Goal: Task Accomplishment & Management: Manage account settings

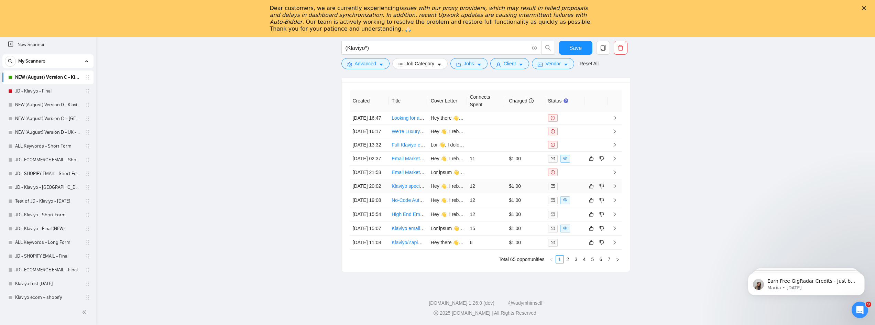
scroll to position [1782, 0]
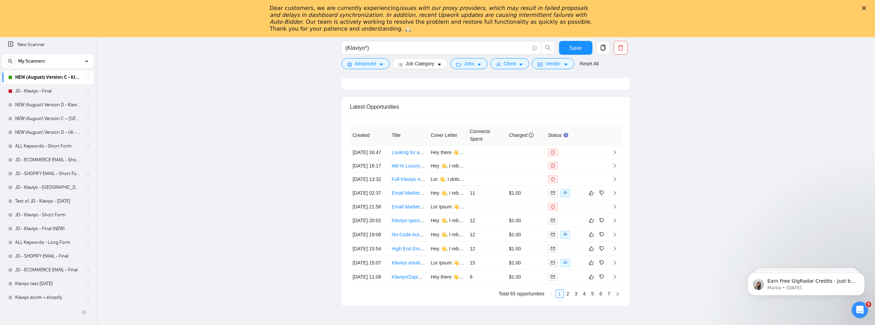
click at [866, 9] on icon "Close" at bounding box center [864, 8] width 4 height 4
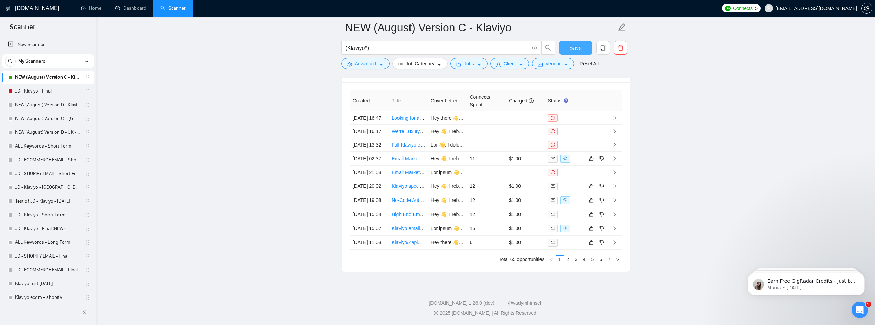
click at [567, 48] on button "Save" at bounding box center [575, 48] width 33 height 14
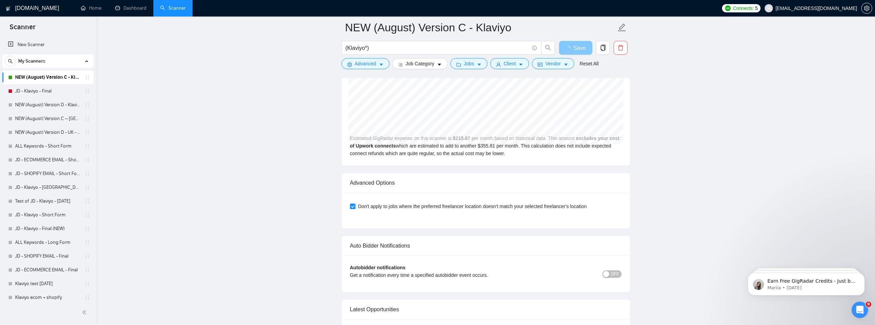
scroll to position [1541, 0]
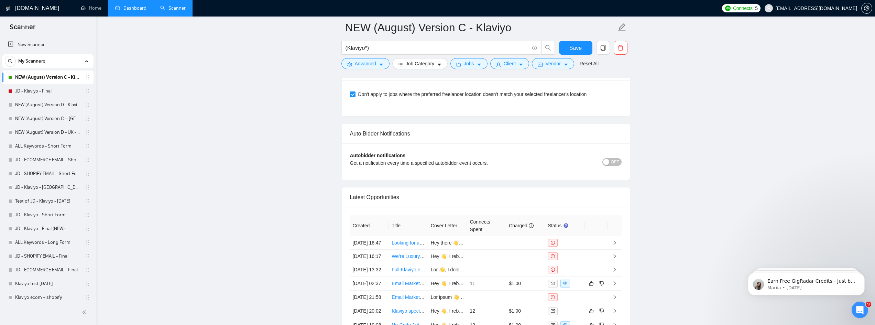
scroll to position [1713, 0]
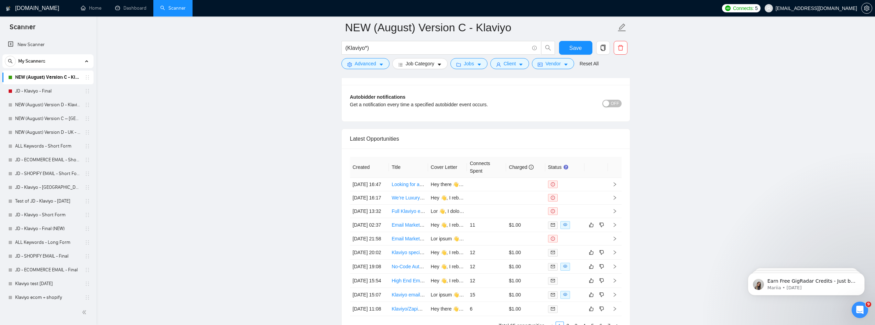
click at [609, 100] on button "OFF" at bounding box center [611, 104] width 19 height 8
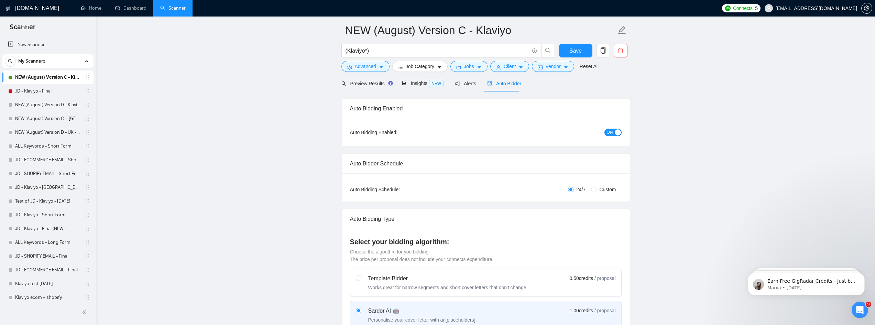
scroll to position [0, 0]
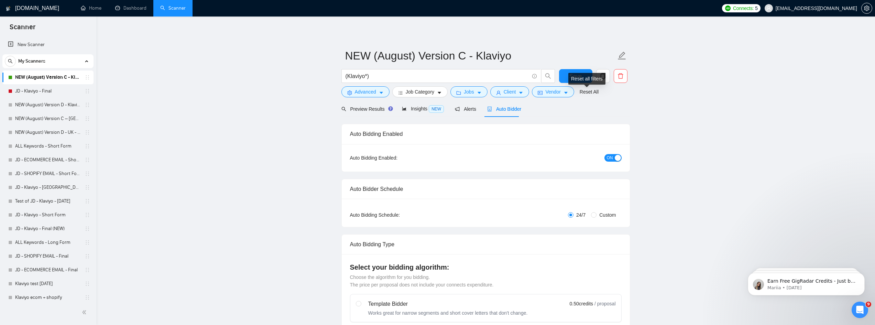
click at [575, 76] on div "Reset all filters" at bounding box center [586, 79] width 37 height 12
click at [561, 75] on button "Save" at bounding box center [575, 76] width 33 height 14
click at [574, 77] on span "Save" at bounding box center [575, 76] width 12 height 9
